Goal: Transaction & Acquisition: Purchase product/service

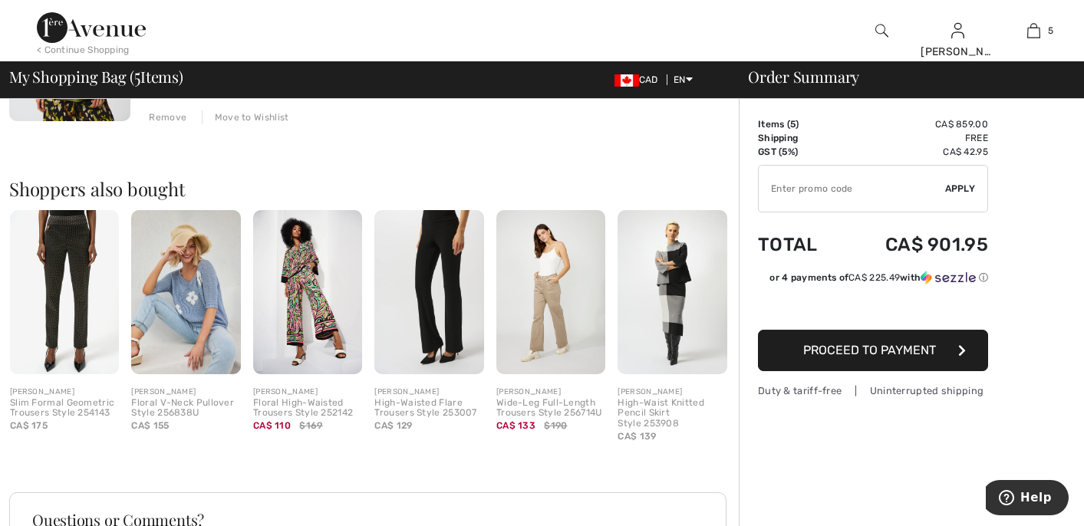
scroll to position [1106, 0]
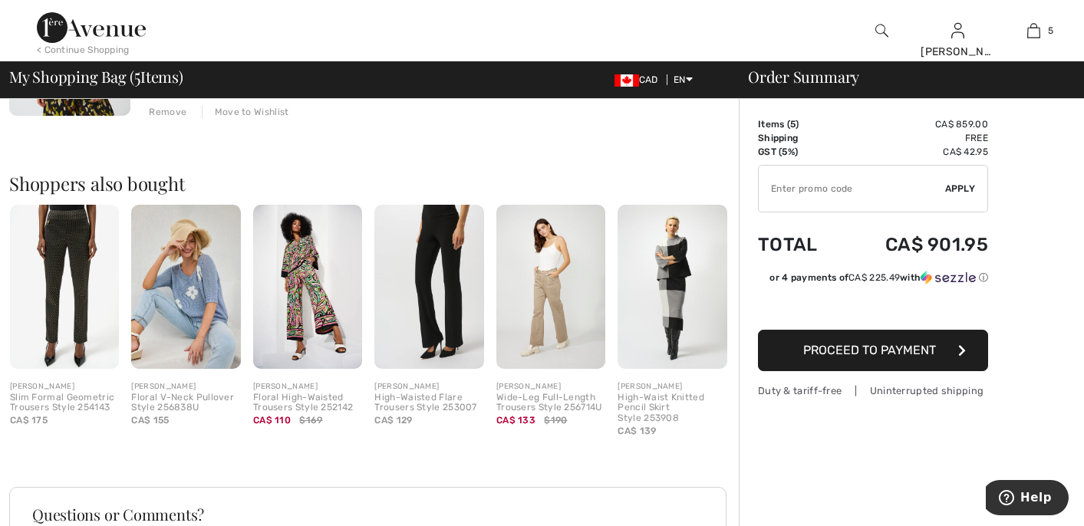
click at [203, 303] on img at bounding box center [185, 287] width 109 height 164
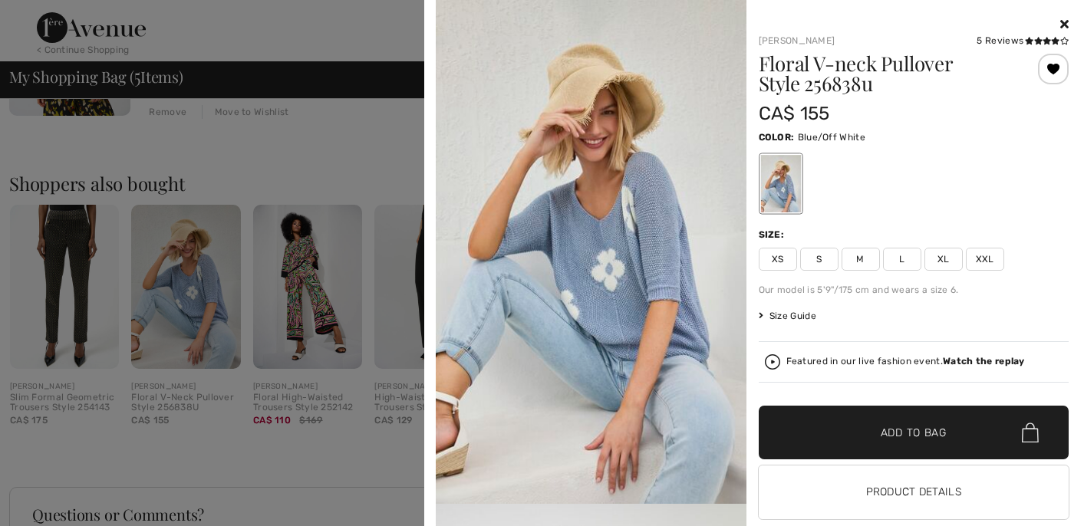
click at [986, 256] on span "XXL" at bounding box center [985, 259] width 38 height 23
click at [882, 427] on span "Add to Bag" at bounding box center [913, 433] width 66 height 16
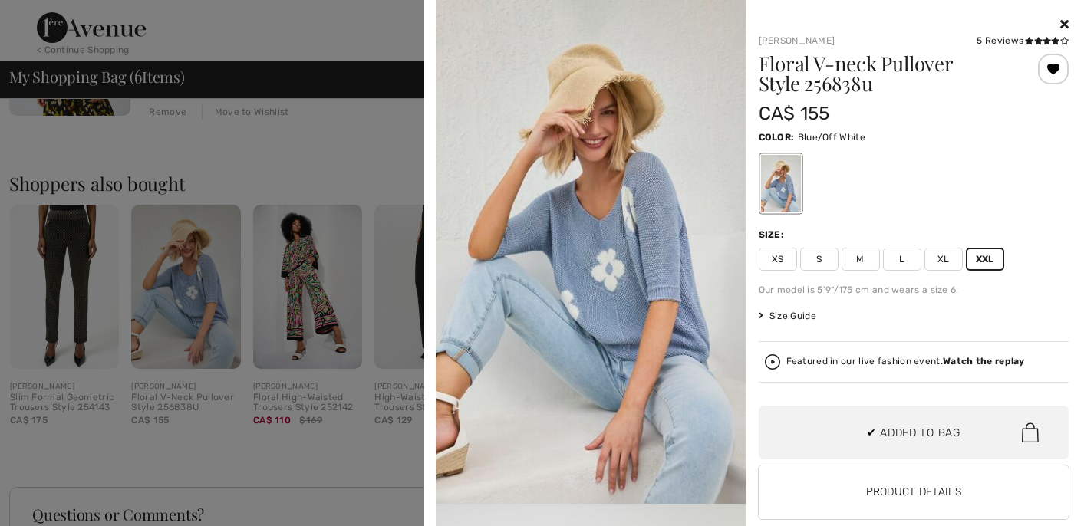
scroll to position [526, 0]
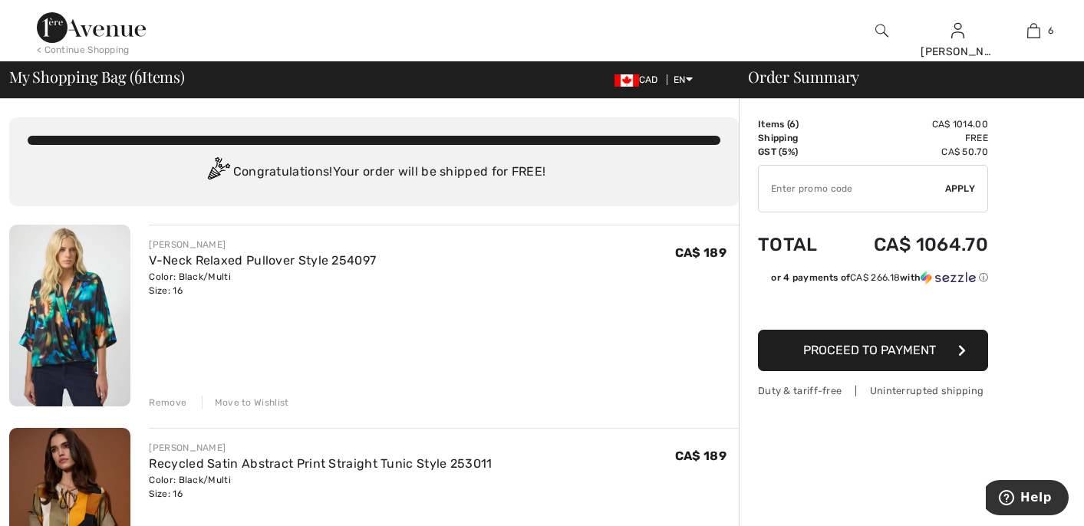
click at [90, 44] on div "< Continue Shopping" at bounding box center [83, 50] width 93 height 14
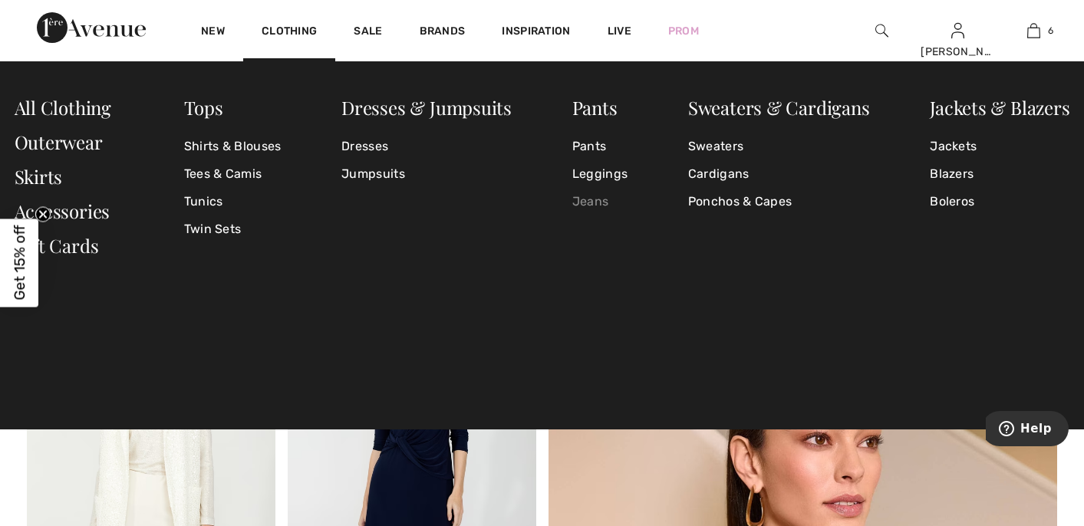
click at [589, 203] on link "Jeans" at bounding box center [599, 202] width 55 height 28
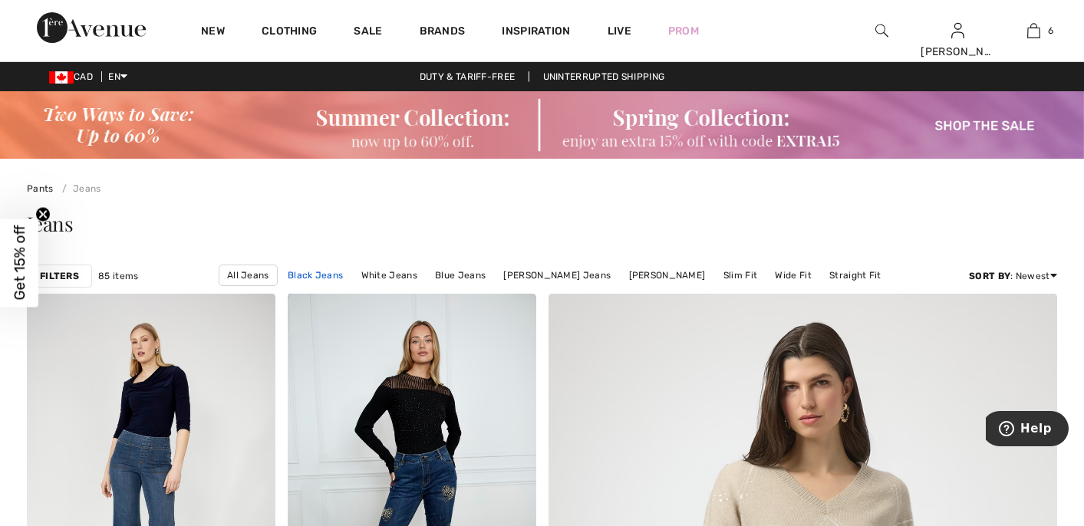
click at [308, 272] on link "Black Jeans" at bounding box center [315, 275] width 71 height 20
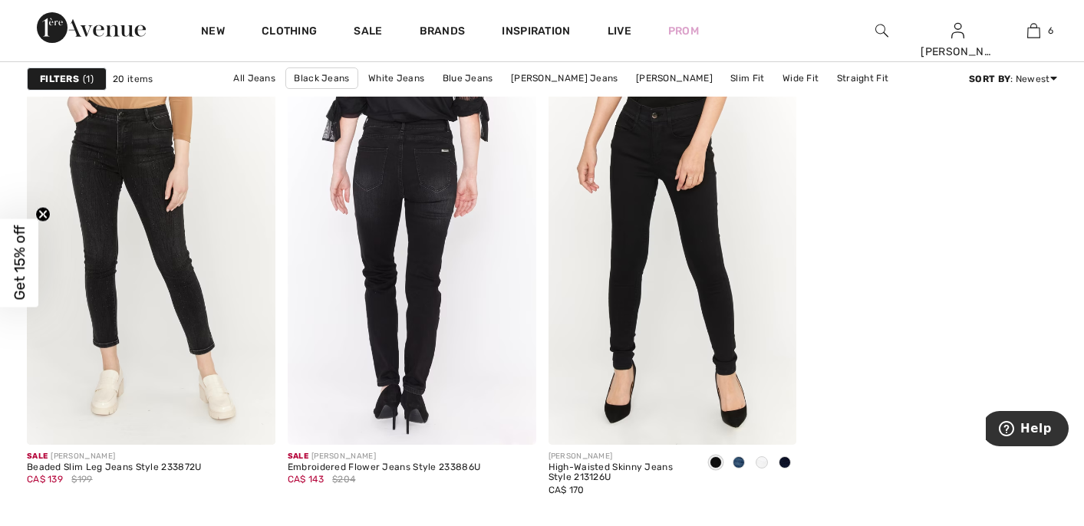
scroll to position [2625, 0]
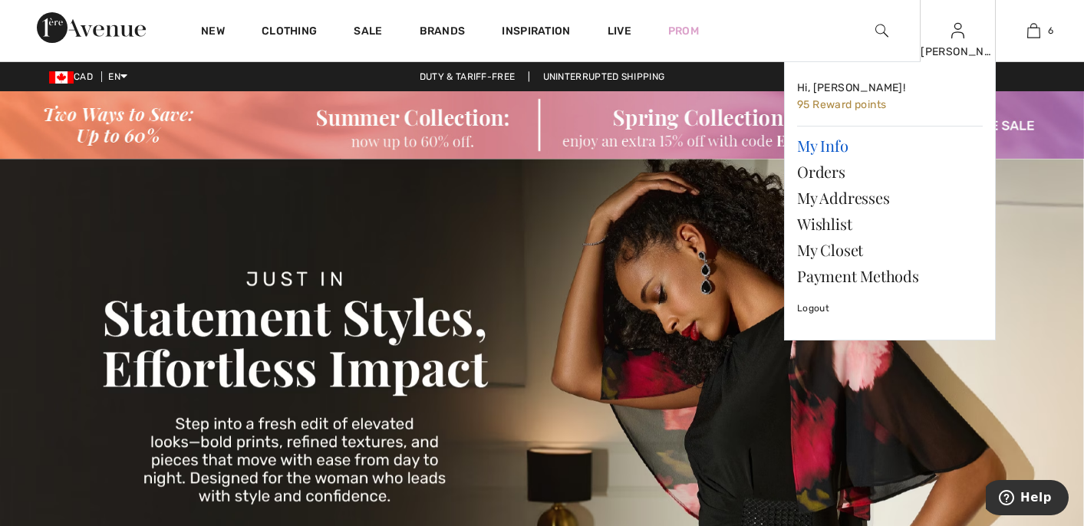
click at [844, 145] on link "My Info" at bounding box center [890, 146] width 186 height 26
